Goal: Information Seeking & Learning: Learn about a topic

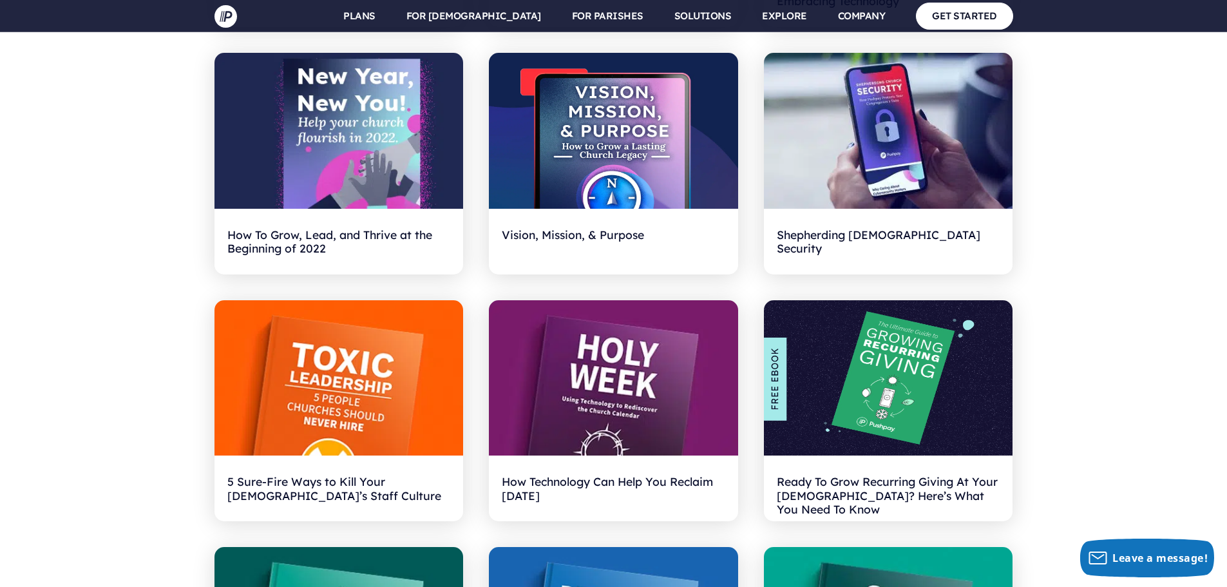
scroll to position [1481, 0]
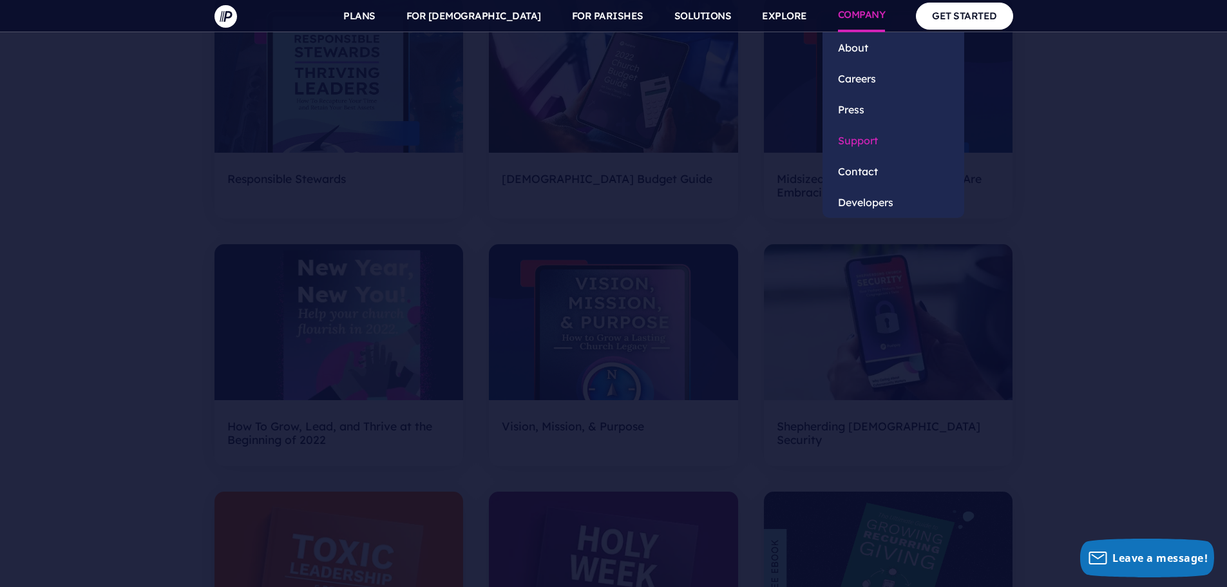
click at [867, 147] on link "Support" at bounding box center [893, 140] width 142 height 31
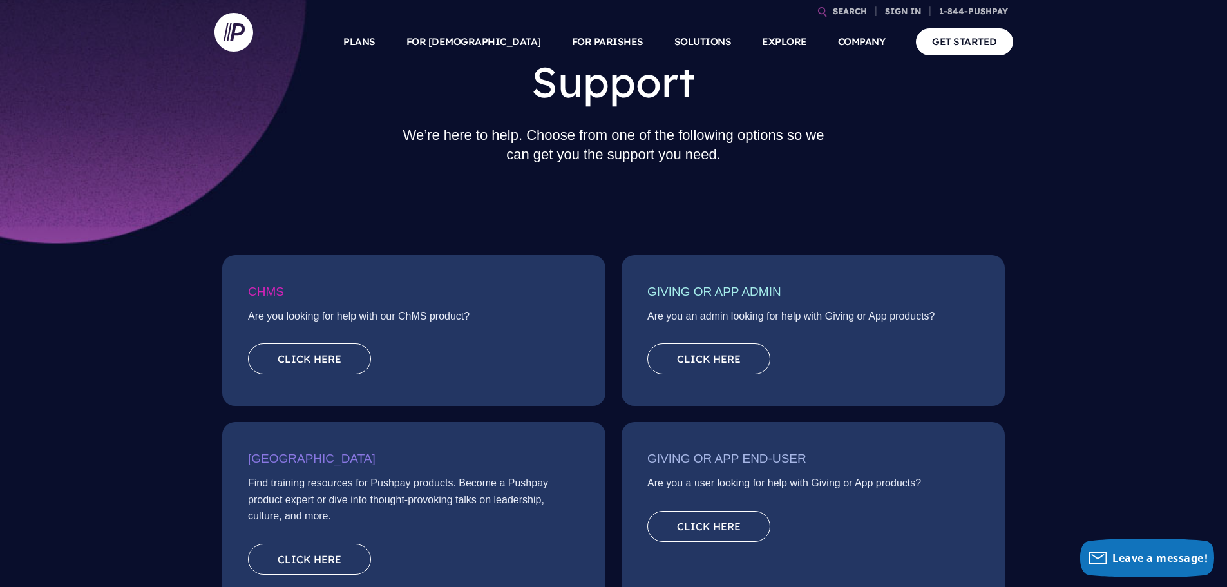
scroll to position [129, 0]
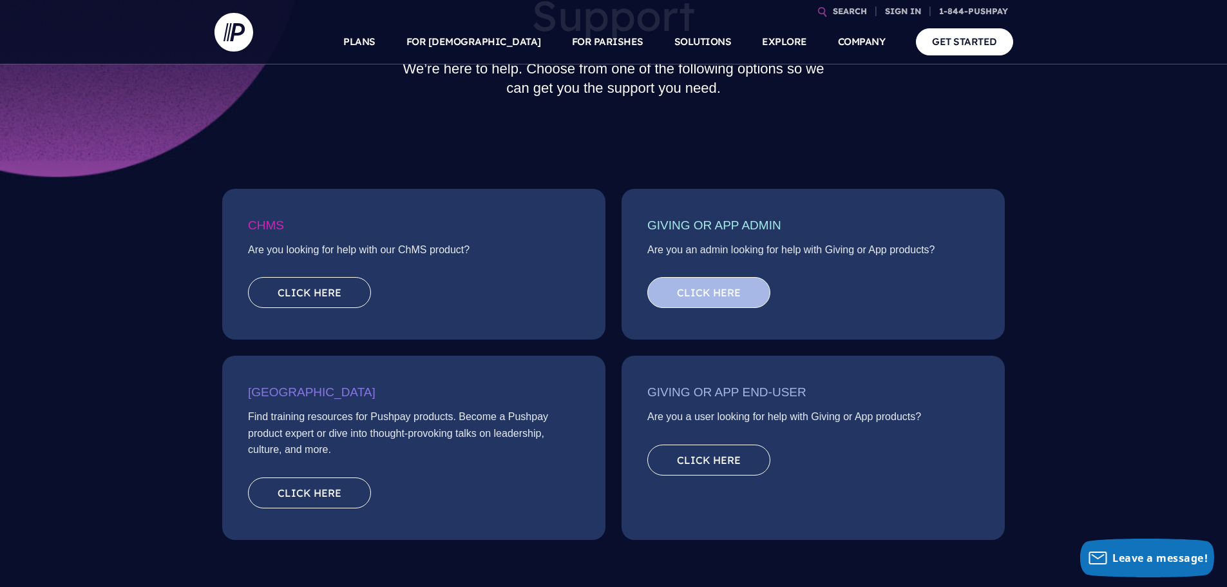
click at [715, 296] on link "Click here" at bounding box center [708, 292] width 123 height 31
click at [710, 297] on link "Click here" at bounding box center [708, 292] width 123 height 31
